Goal: Task Accomplishment & Management: Complete application form

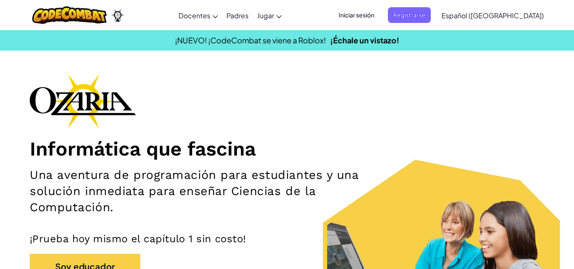
click at [517, 150] on div "Informática que fascina Una aventura de programación para estudiantes y una sol…" at bounding box center [287, 198] width 515 height 248
click at [370, 14] on span "Iniciar sesión" at bounding box center [357, 15] width 46 height 16
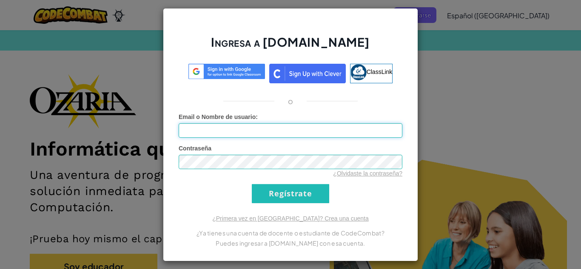
type input "[EMAIL_ADDRESS][DOMAIN_NAME]"
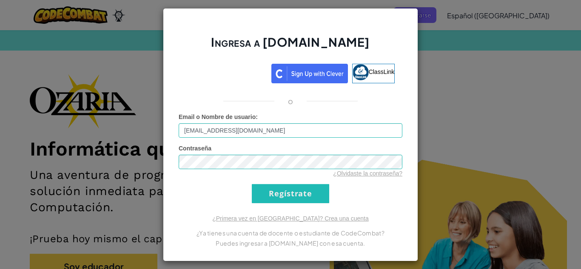
click at [357, 188] on form "Email o Nombre de usuario : [EMAIL_ADDRESS][DOMAIN_NAME] Contraseña ¿Olvidaste …" at bounding box center [291, 158] width 224 height 91
click at [297, 193] on input "Regístrate" at bounding box center [290, 193] width 77 height 19
